Goal: Task Accomplishment & Management: Manage account settings

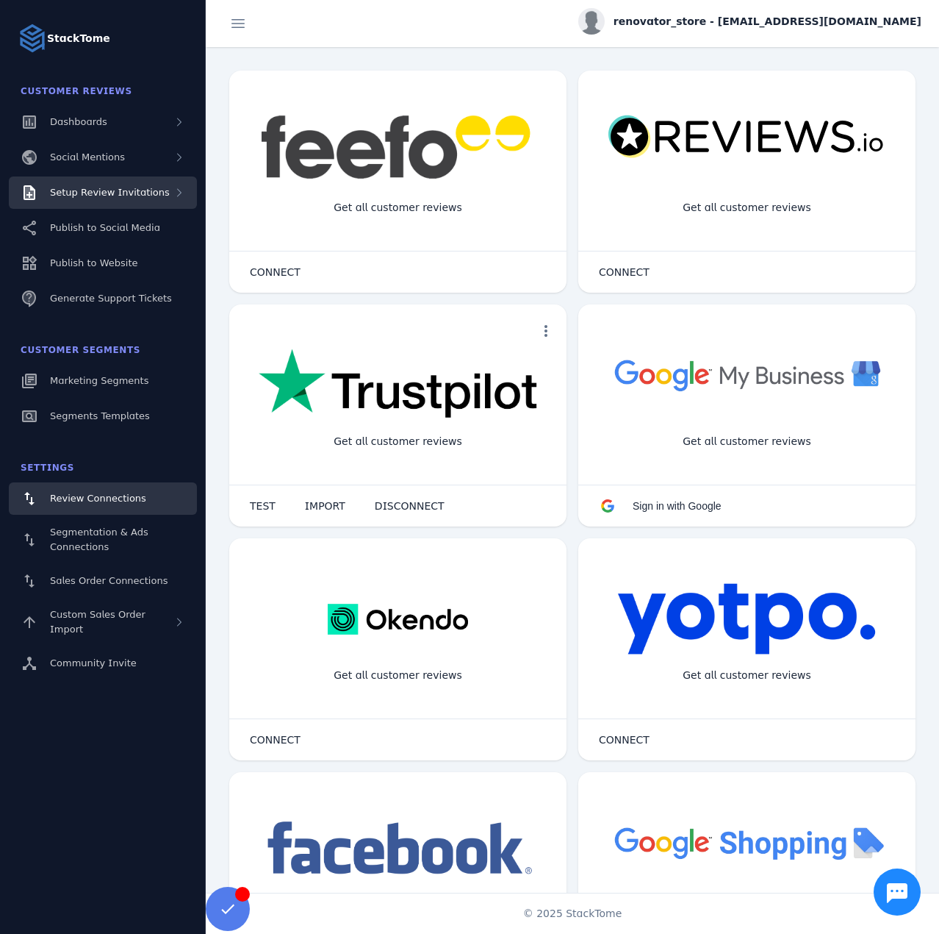
click at [140, 195] on span "Setup Review Invitations" at bounding box center [110, 192] width 120 height 11
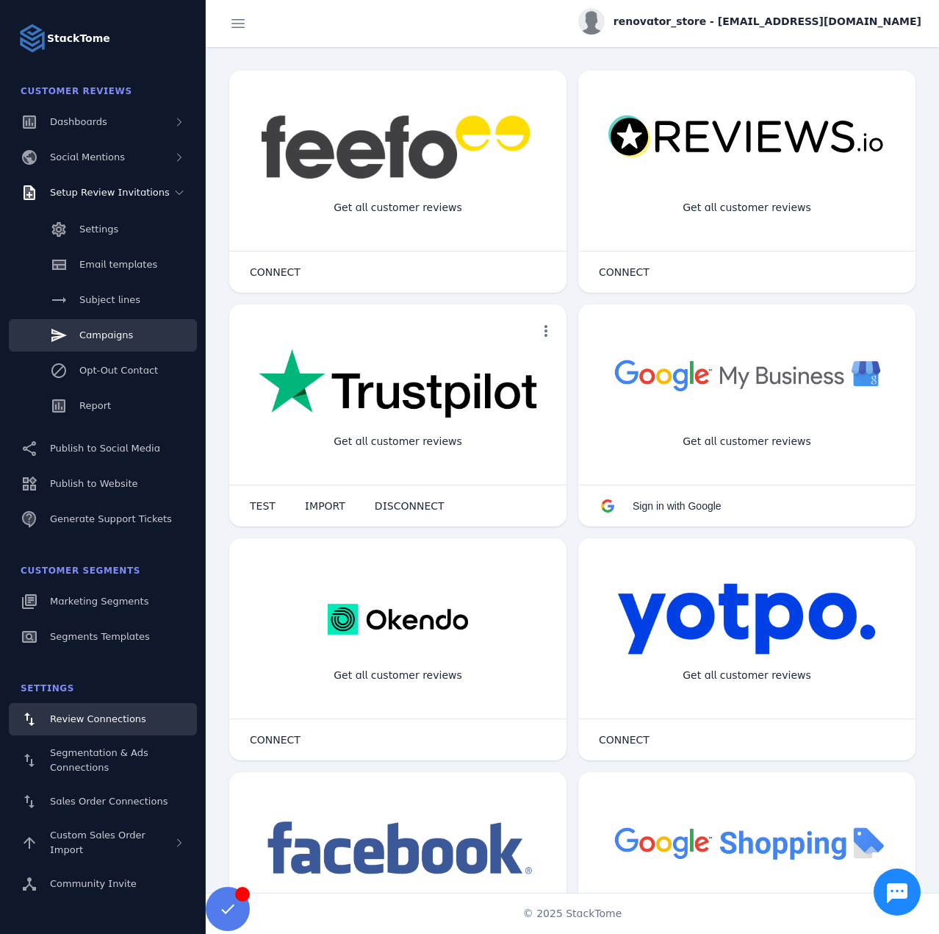
click at [119, 327] on link "Campaigns" at bounding box center [103, 335] width 188 height 32
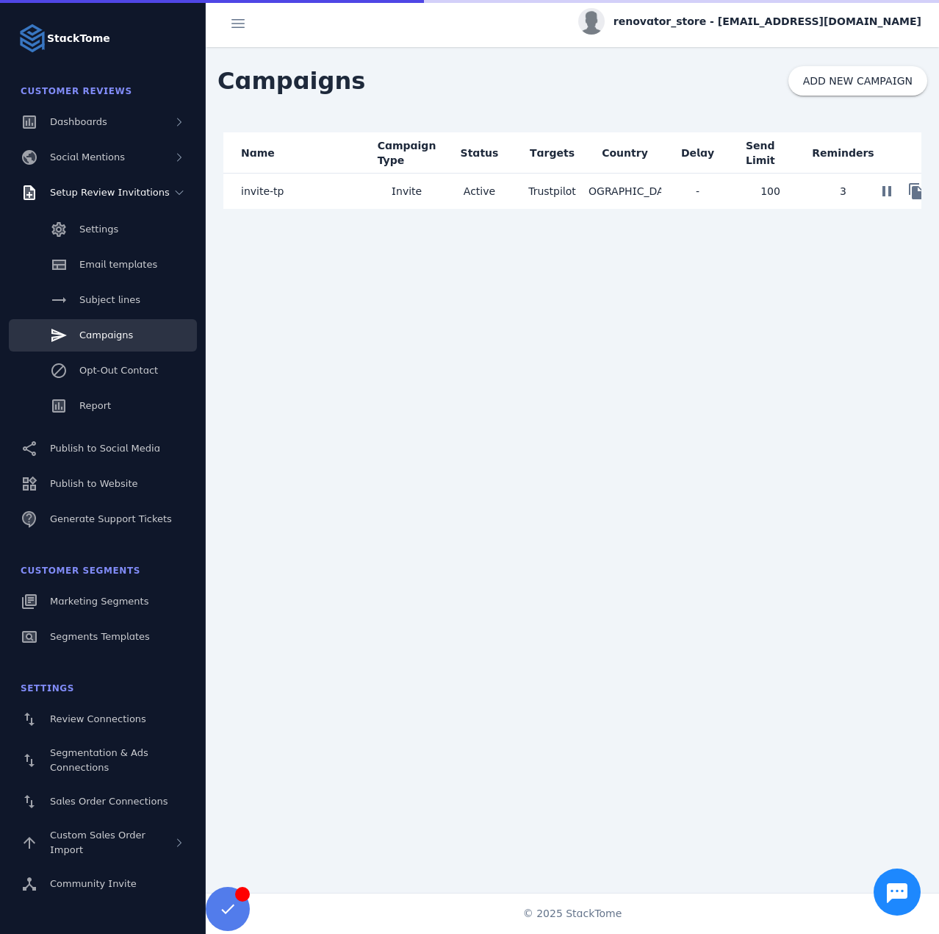
click at [346, 190] on mat-cell "invite-tp" at bounding box center [296, 190] width 147 height 35
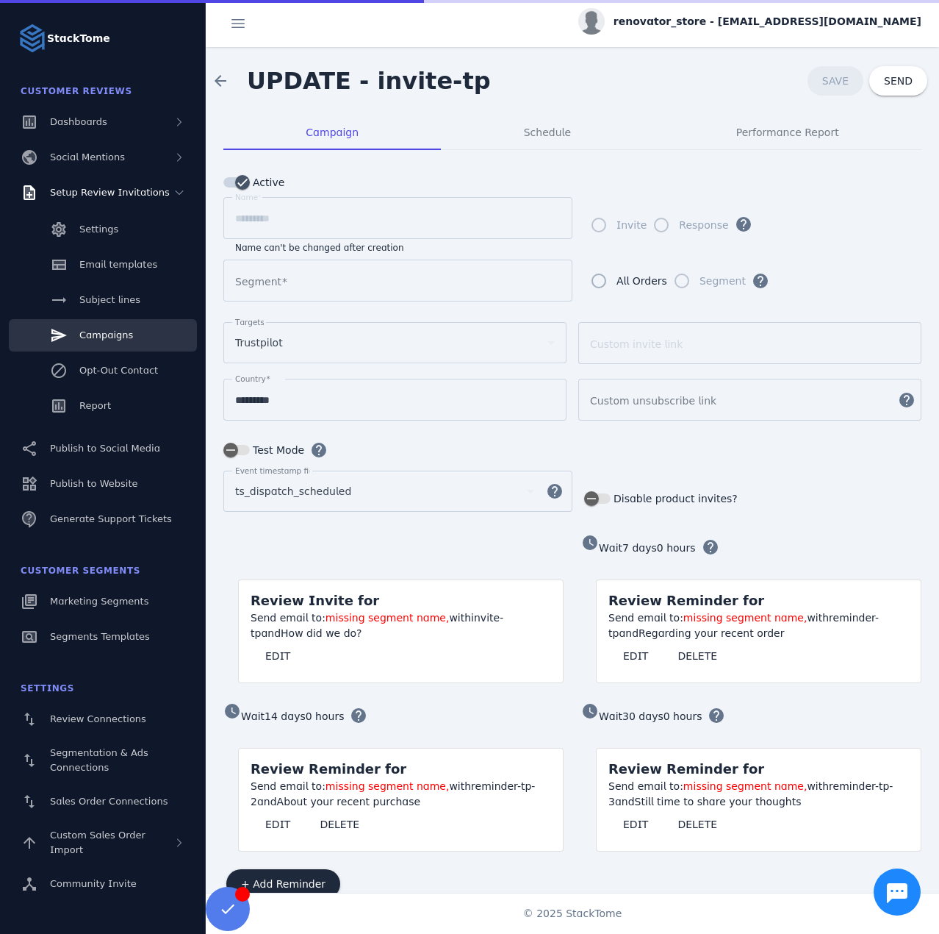
type input "**********"
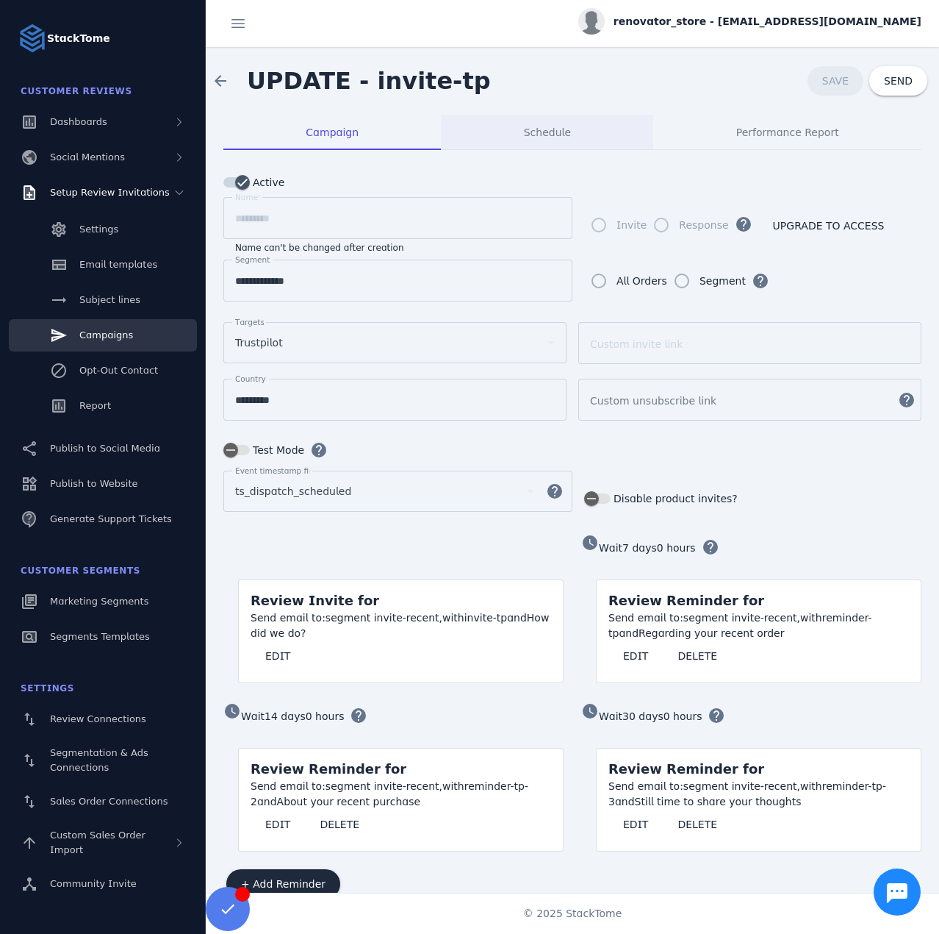
click at [493, 132] on div "Schedule" at bounding box center [547, 132] width 212 height 35
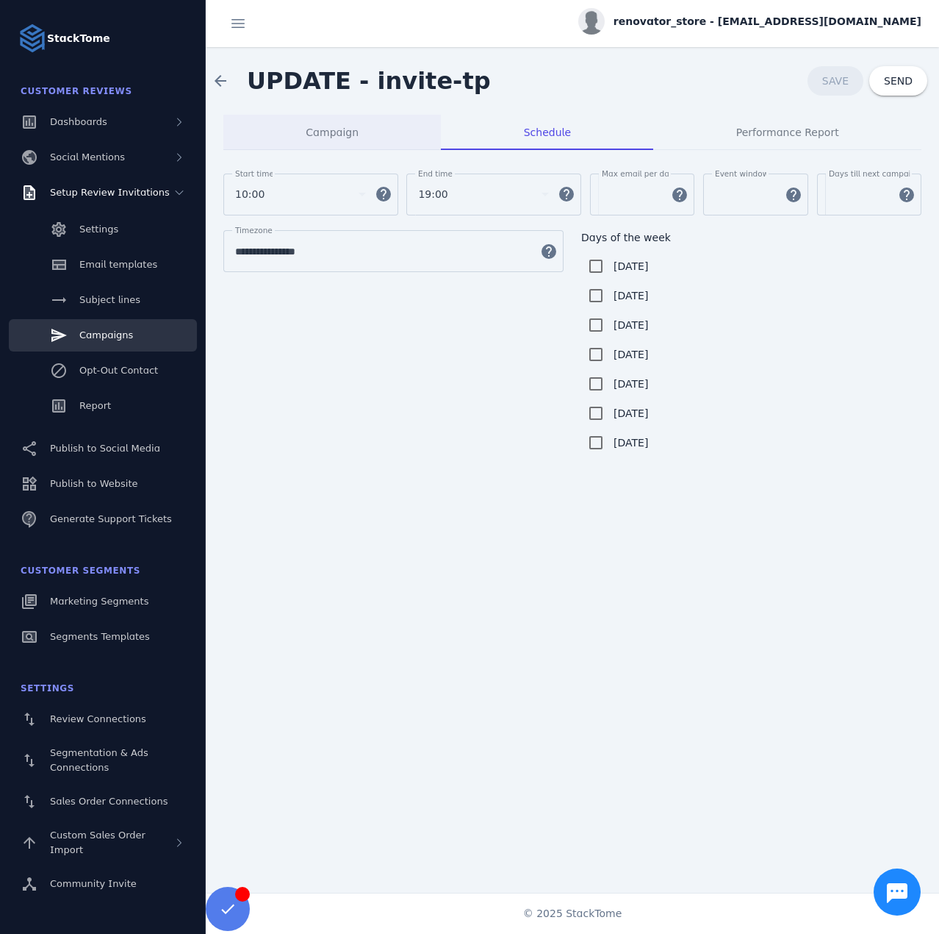
click at [332, 127] on span "Campaign" at bounding box center [332, 132] width 53 height 10
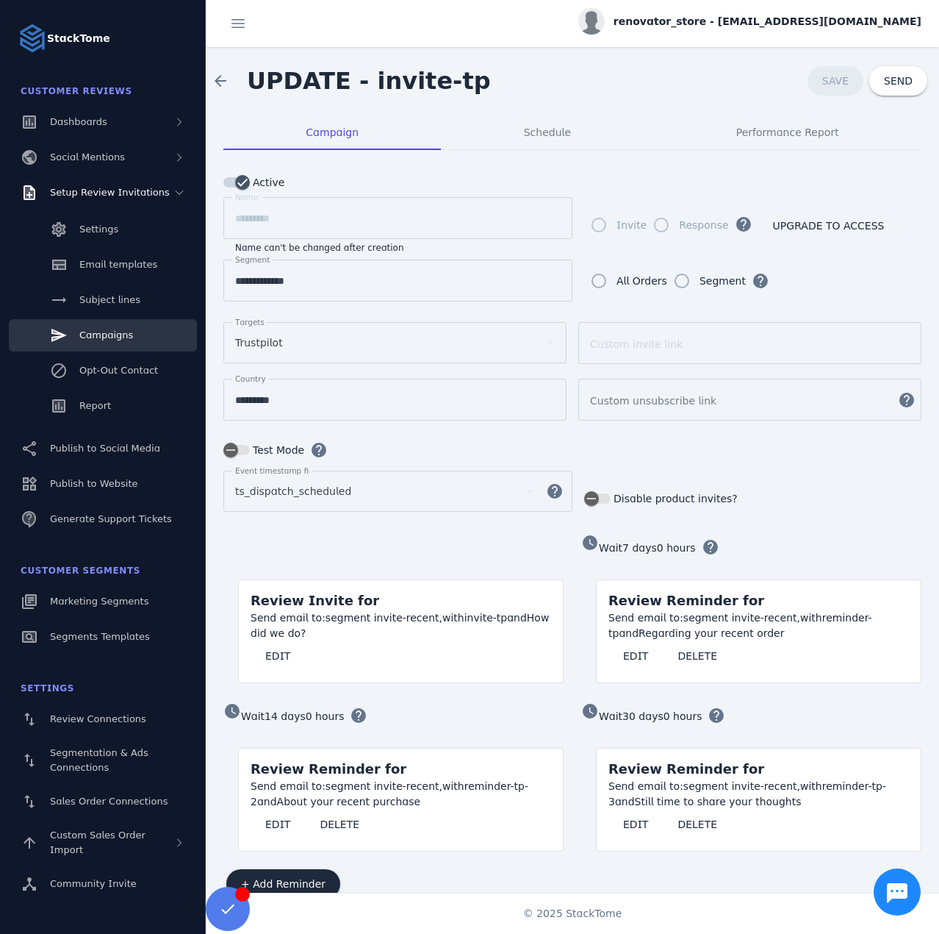
click at [756, 25] on span "renovator_store - [EMAIL_ADDRESS][DOMAIN_NAME]" at bounding box center [768, 21] width 308 height 15
click at [834, 145] on icon at bounding box center [837, 142] width 18 height 18
